Goal: Transaction & Acquisition: Purchase product/service

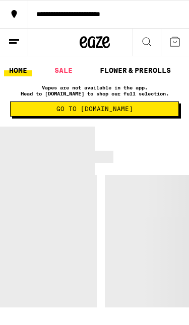
click at [73, 68] on link "SALE" at bounding box center [63, 70] width 28 height 12
click at [71, 73] on link "SALE" at bounding box center [63, 70] width 28 height 12
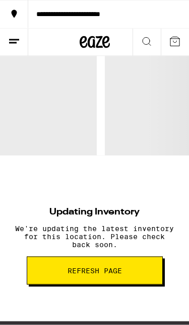
scroll to position [812, 0]
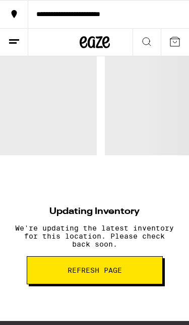
click at [122, 267] on button "Refresh page" at bounding box center [95, 270] width 136 height 28
click at [127, 265] on button "Refresh page" at bounding box center [95, 270] width 136 height 28
click at [131, 263] on button "Refresh page" at bounding box center [95, 270] width 136 height 28
click at [132, 274] on button "Refresh page" at bounding box center [95, 270] width 136 height 28
click at [134, 277] on button "Refresh page" at bounding box center [95, 270] width 136 height 28
